Goal: Find specific page/section: Locate a particular part of the current website

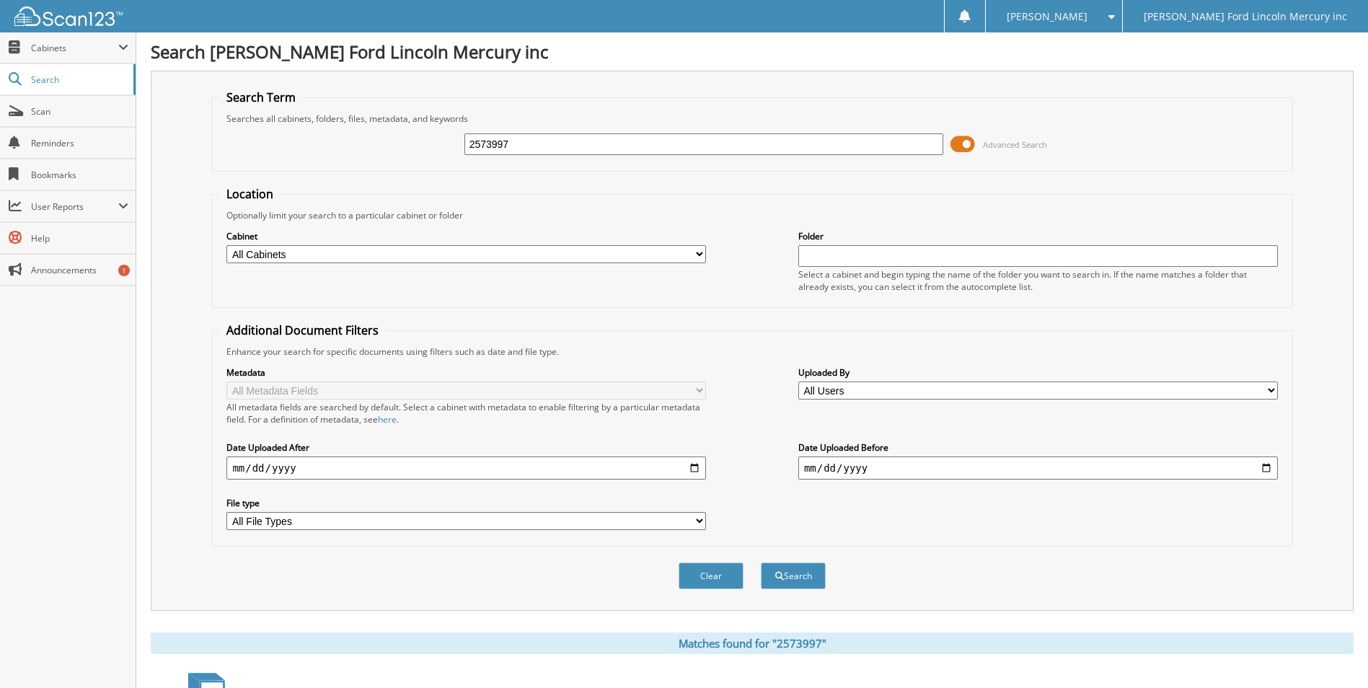
click at [968, 142] on span at bounding box center [962, 144] width 25 height 22
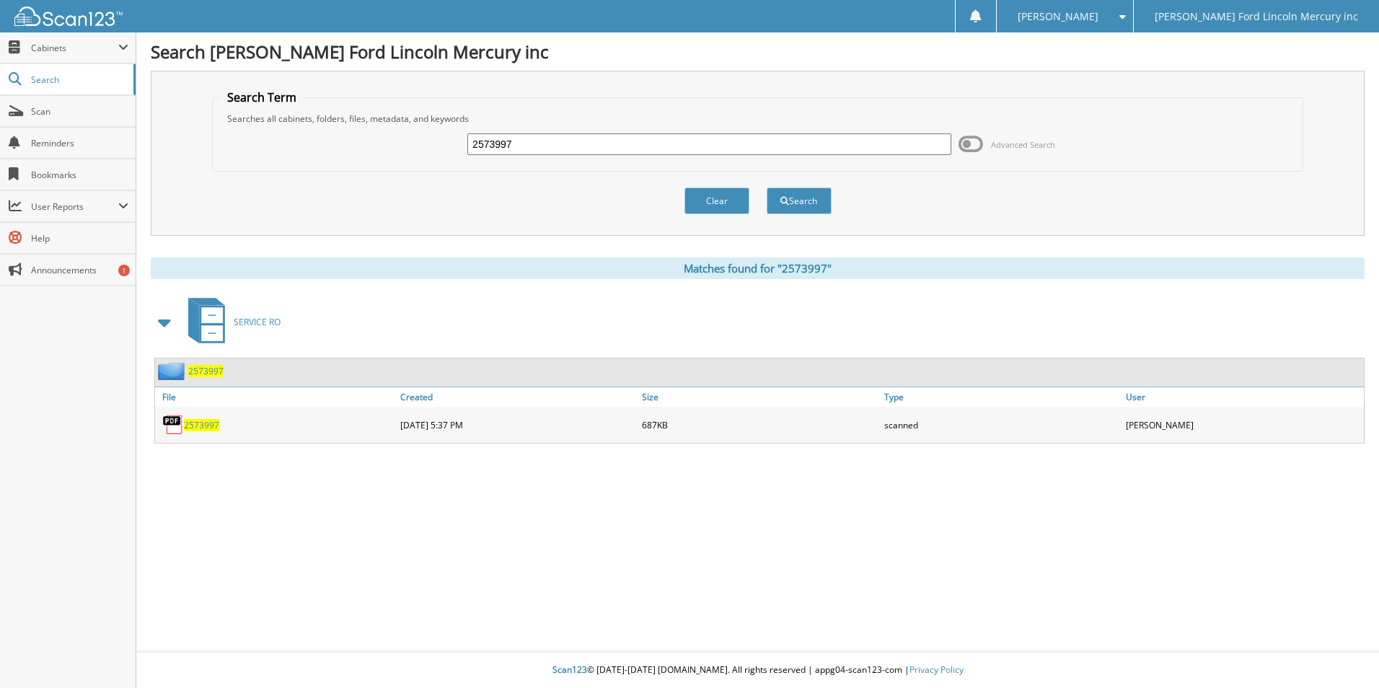
drag, startPoint x: 556, startPoint y: 141, endPoint x: 204, endPoint y: 168, distance: 352.9
click at [219, 165] on fieldset "Search Term Searches all cabinets, folders, files, metadata, and keywords 25739…" at bounding box center [757, 130] width 1091 height 82
type input "2574265"
click at [766, 187] on button "Search" at bounding box center [798, 200] width 65 height 27
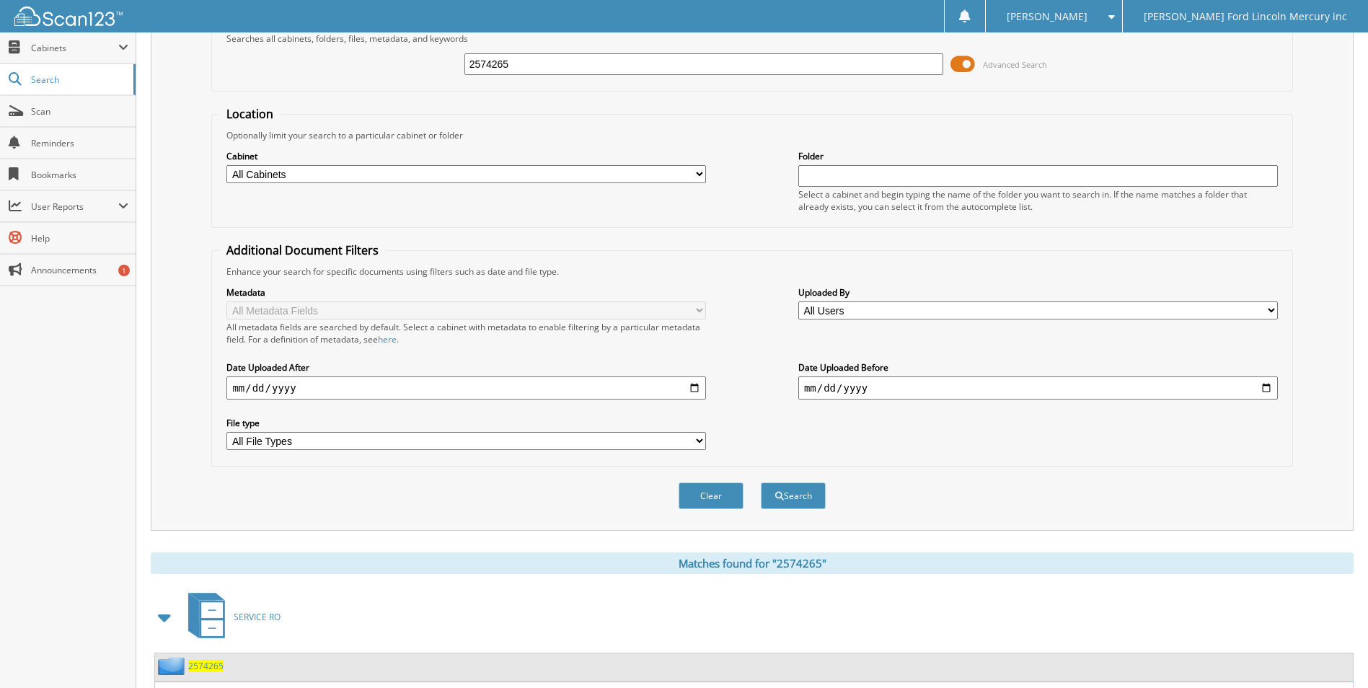
scroll to position [174, 0]
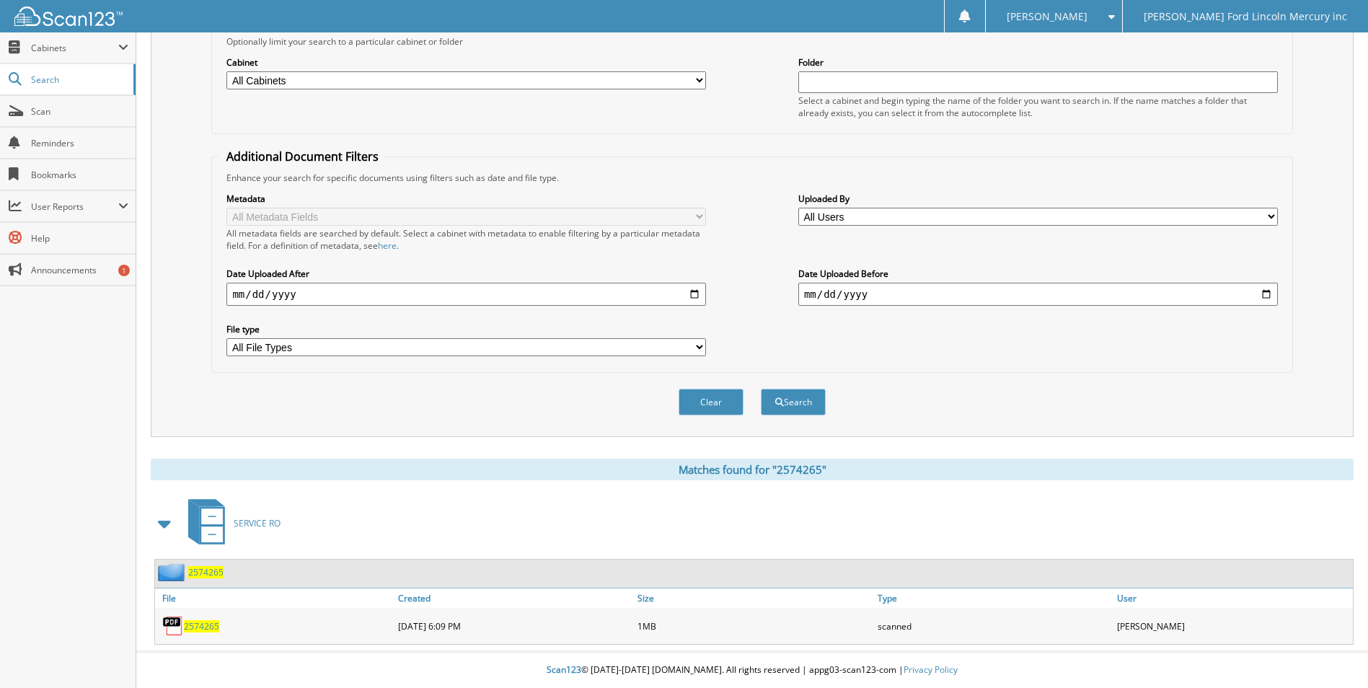
click at [205, 620] on link "2574265" at bounding box center [201, 626] width 35 height 12
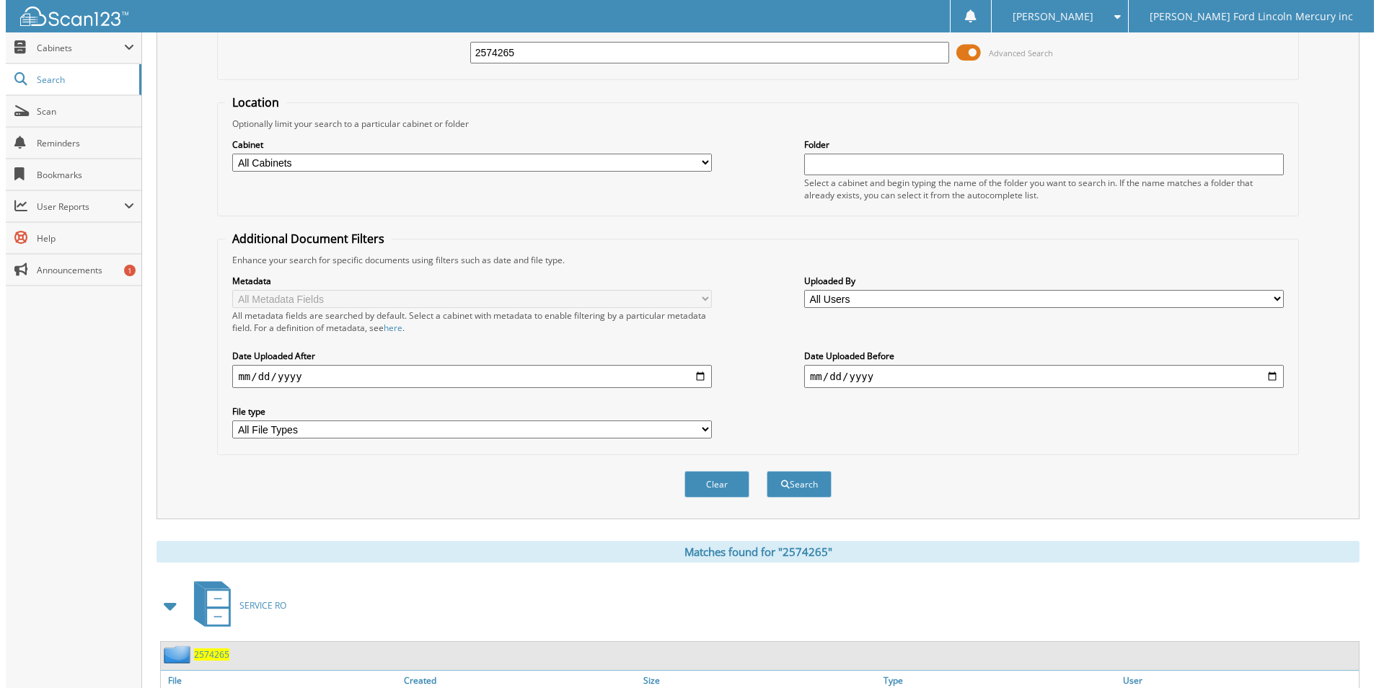
scroll to position [0, 0]
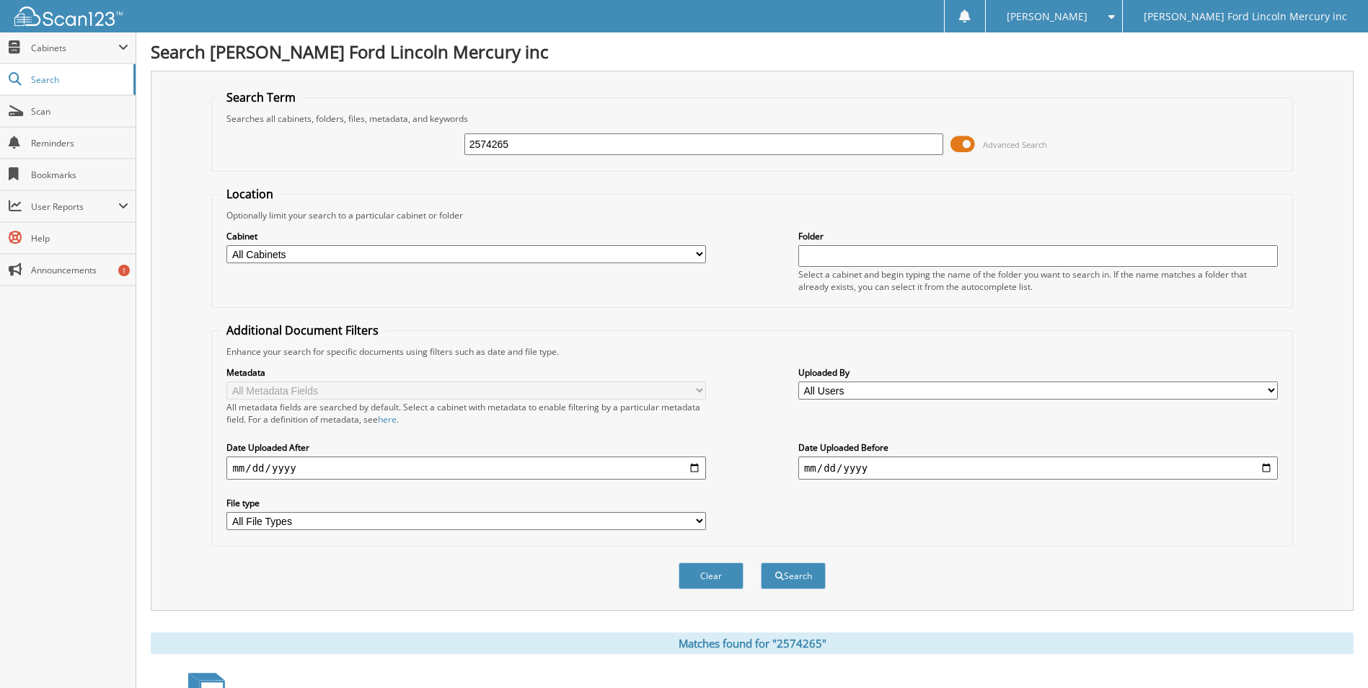
click at [971, 146] on span at bounding box center [962, 144] width 25 height 22
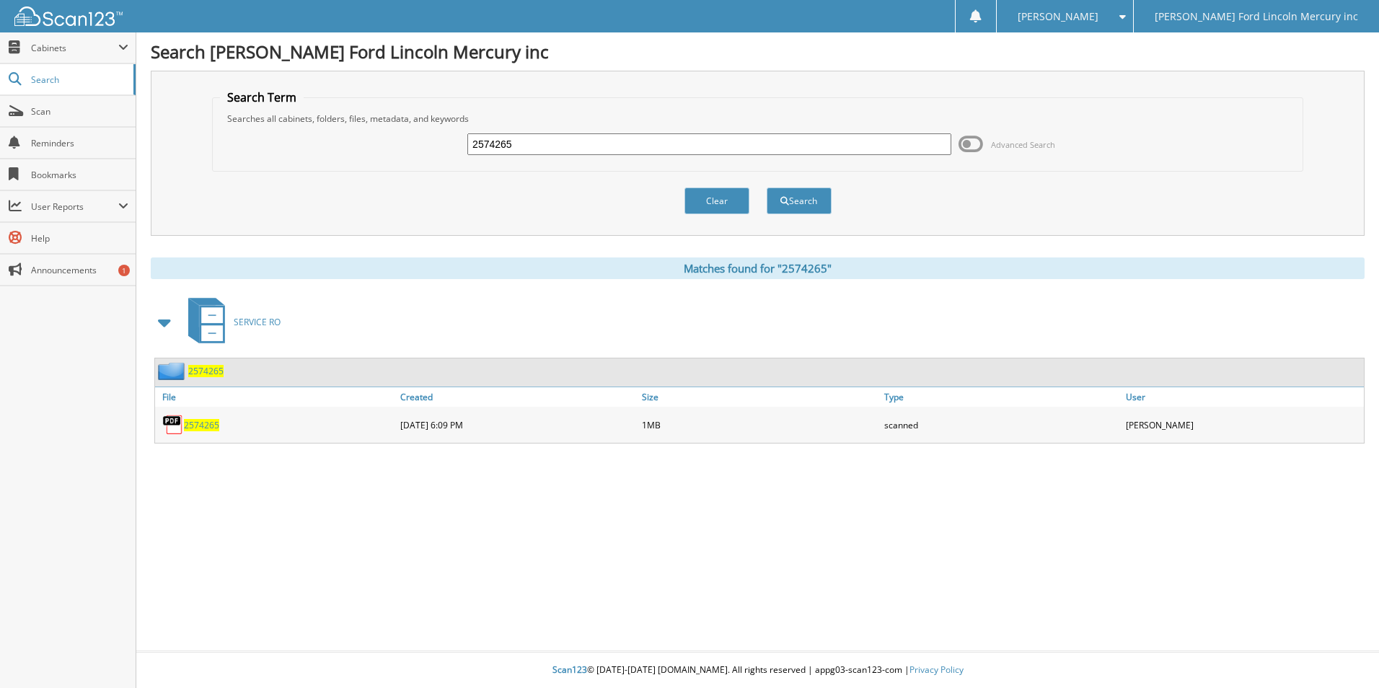
drag, startPoint x: 488, startPoint y: 147, endPoint x: 692, endPoint y: 144, distance: 204.1
click at [692, 144] on input "2574265" at bounding box center [709, 144] width 484 height 22
type input "2572918"
click at [798, 205] on button "Search" at bounding box center [798, 200] width 65 height 27
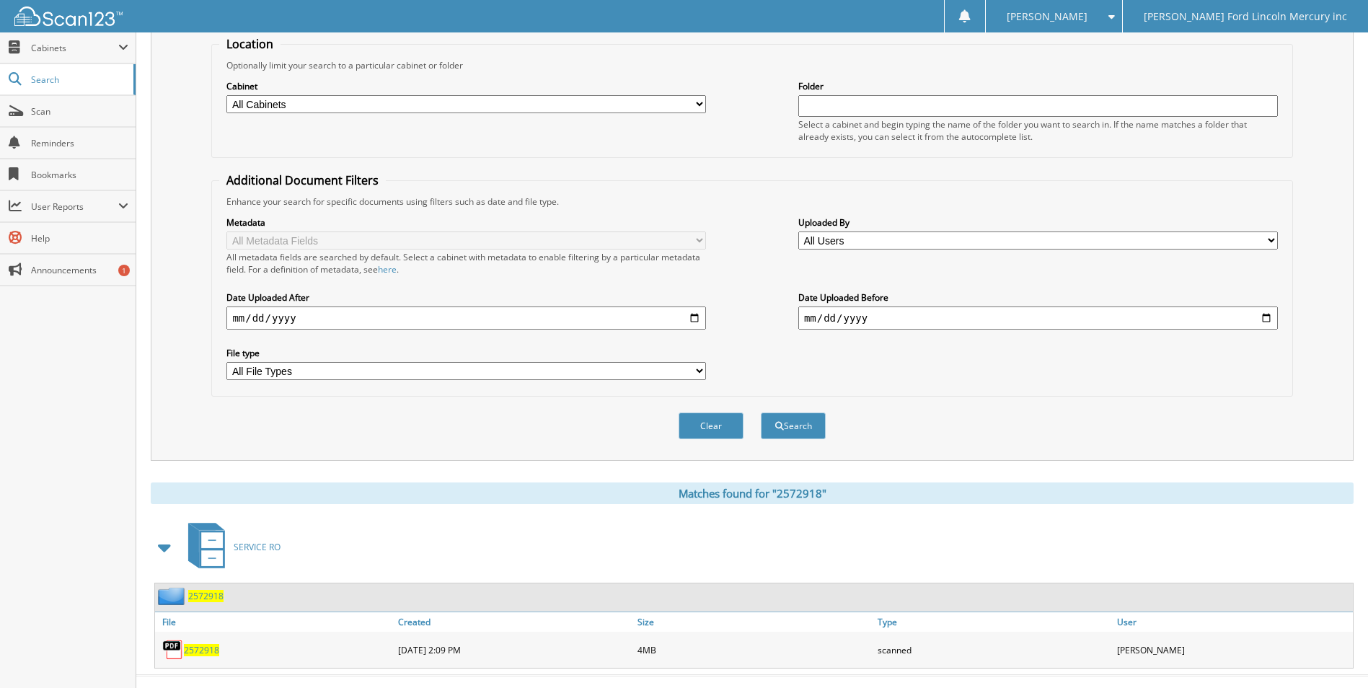
scroll to position [174, 0]
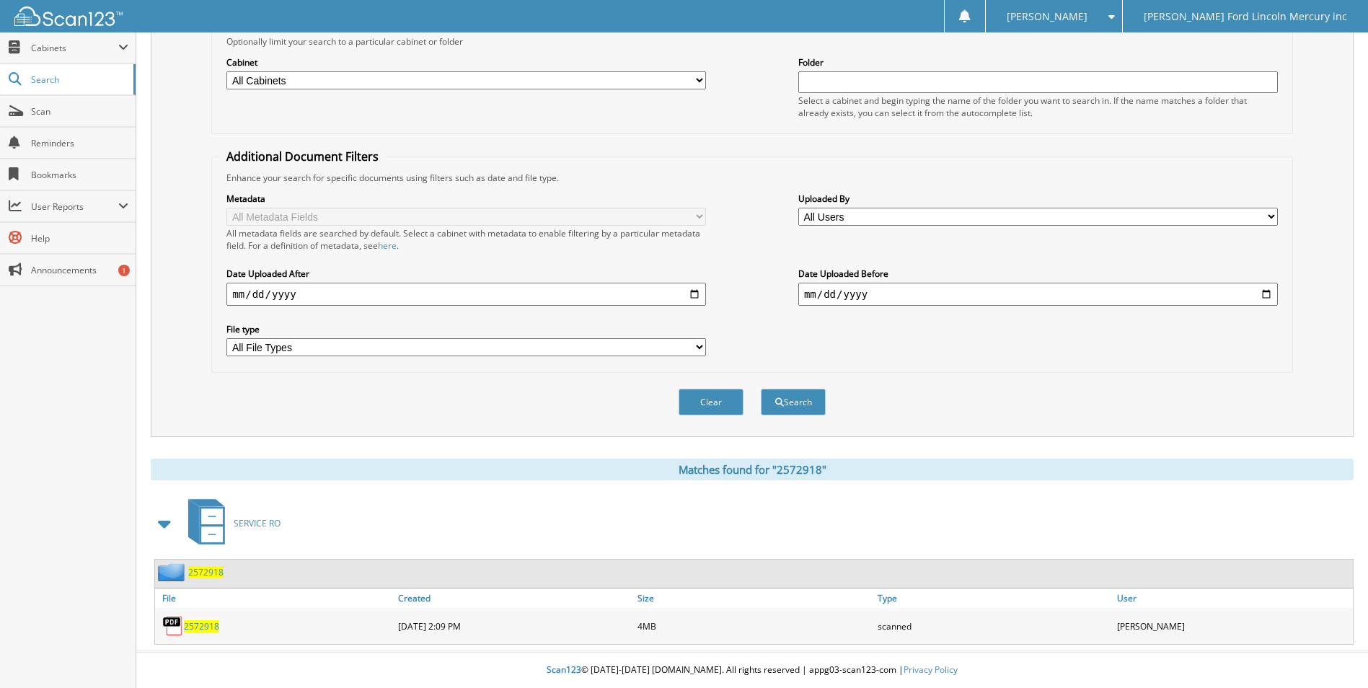
click at [203, 621] on span "2572918" at bounding box center [201, 626] width 35 height 12
